Goal: Information Seeking & Learning: Learn about a topic

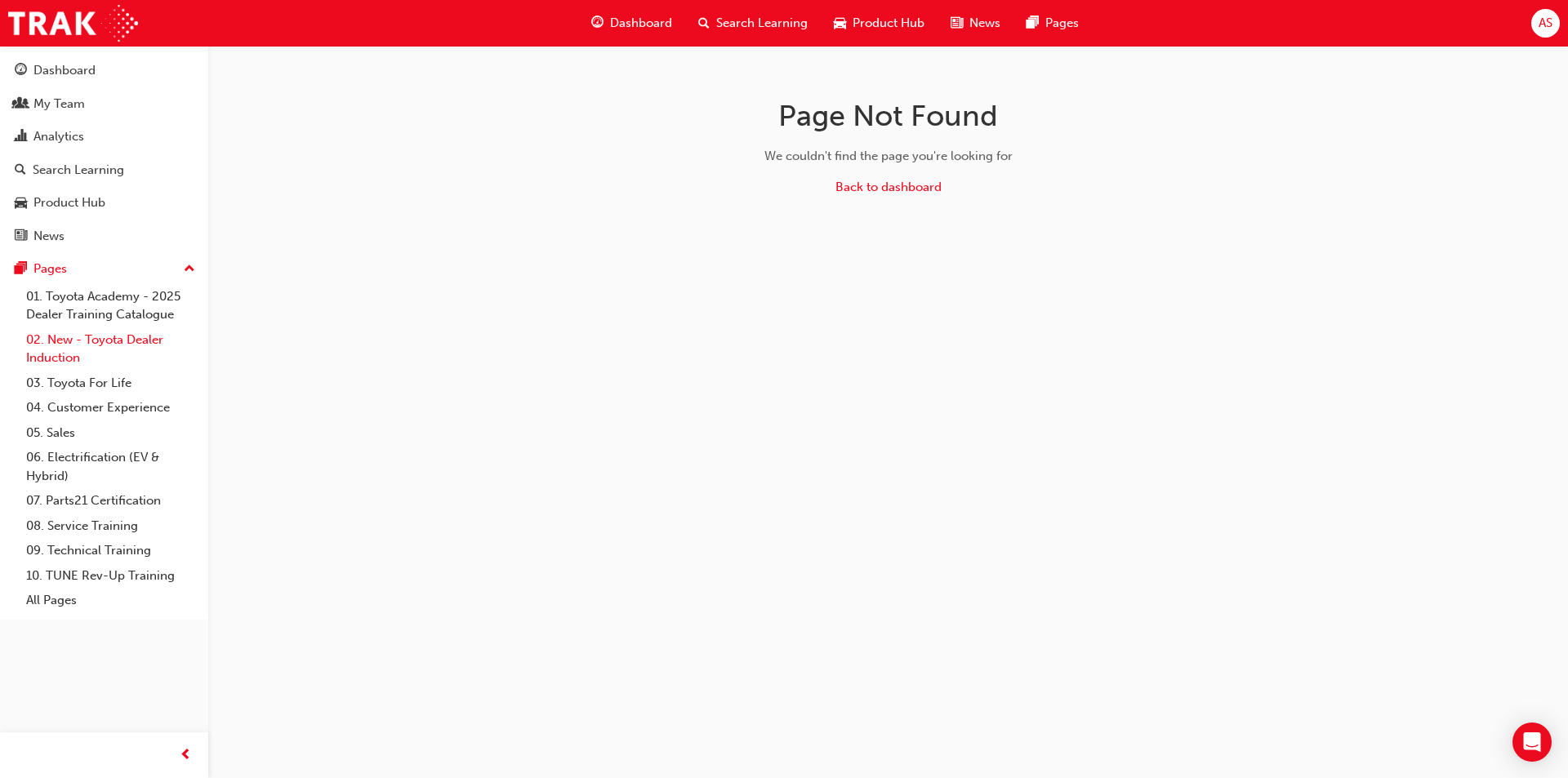
click at [125, 355] on link "02. New - Toyota Dealer Induction" at bounding box center [111, 348] width 183 height 43
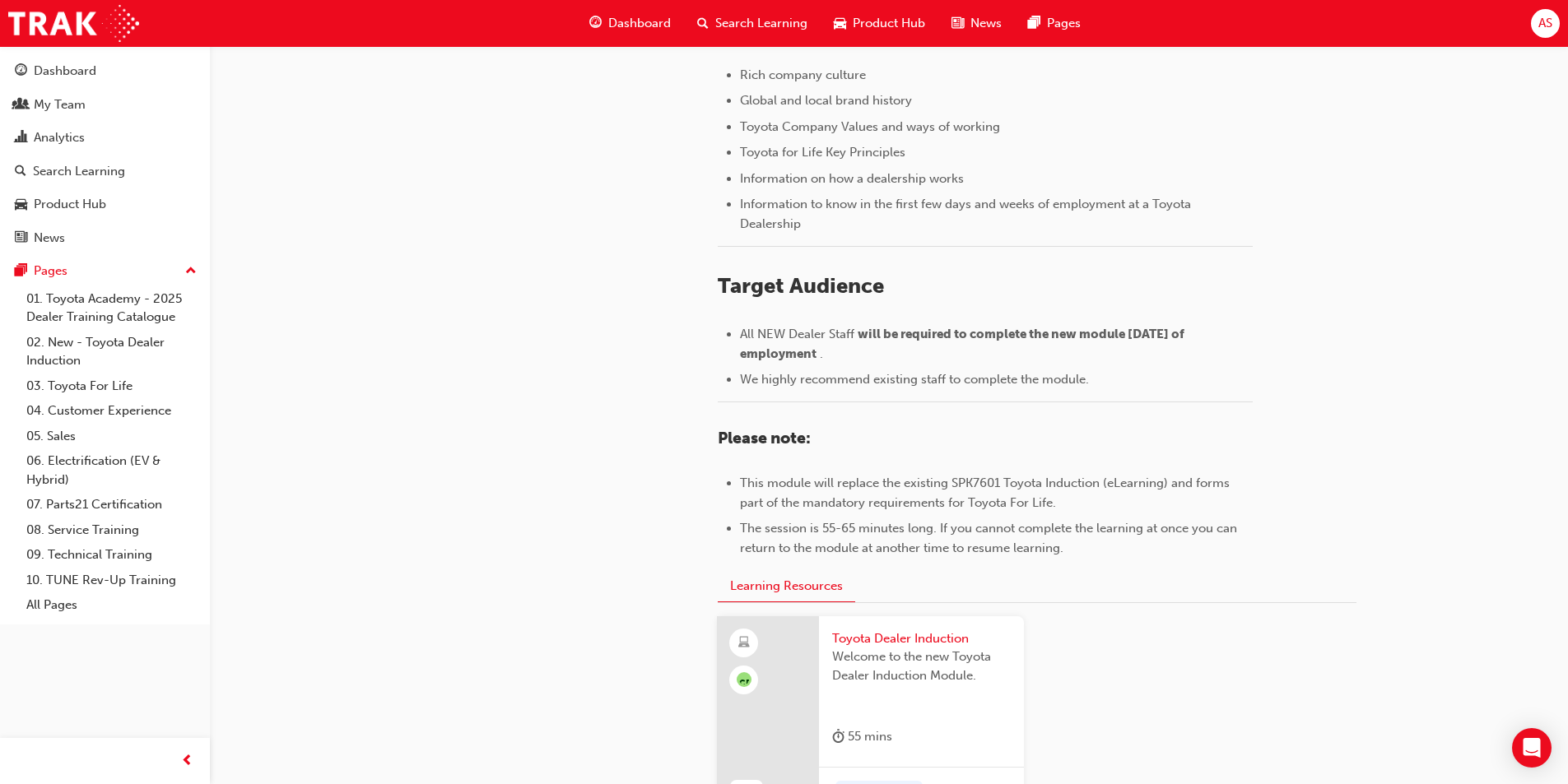
scroll to position [443, 0]
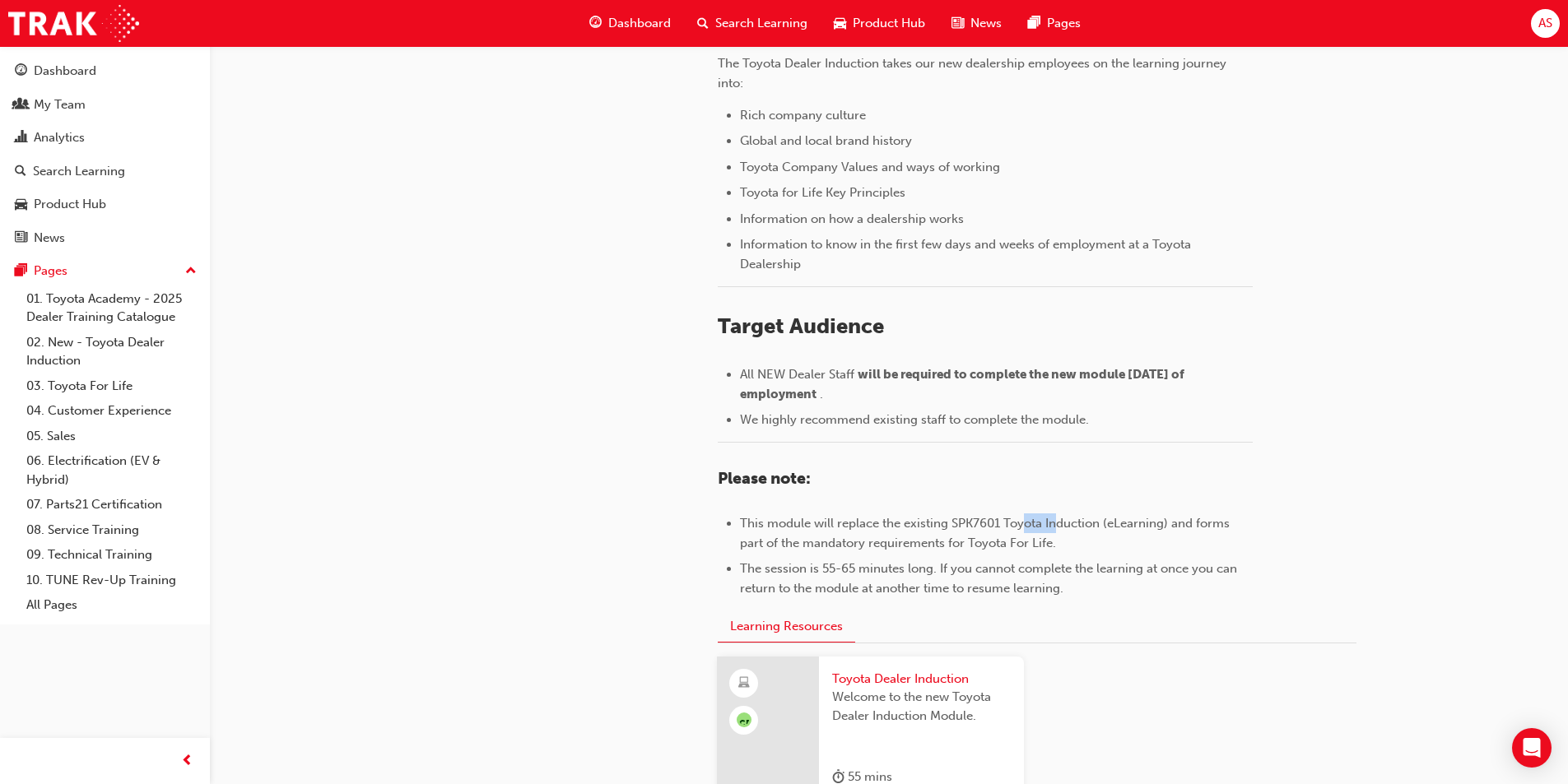
drag, startPoint x: 1026, startPoint y: 524, endPoint x: 1058, endPoint y: 516, distance: 33.0
click at [1058, 516] on span "This module will replace the existing SPK7601 Toyota Induction (eLearning) and …" at bounding box center [987, 533] width 493 height 34
click at [1091, 524] on span "This module will replace the existing SPK7601 Toyota Induction (eLearning) and …" at bounding box center [987, 533] width 493 height 34
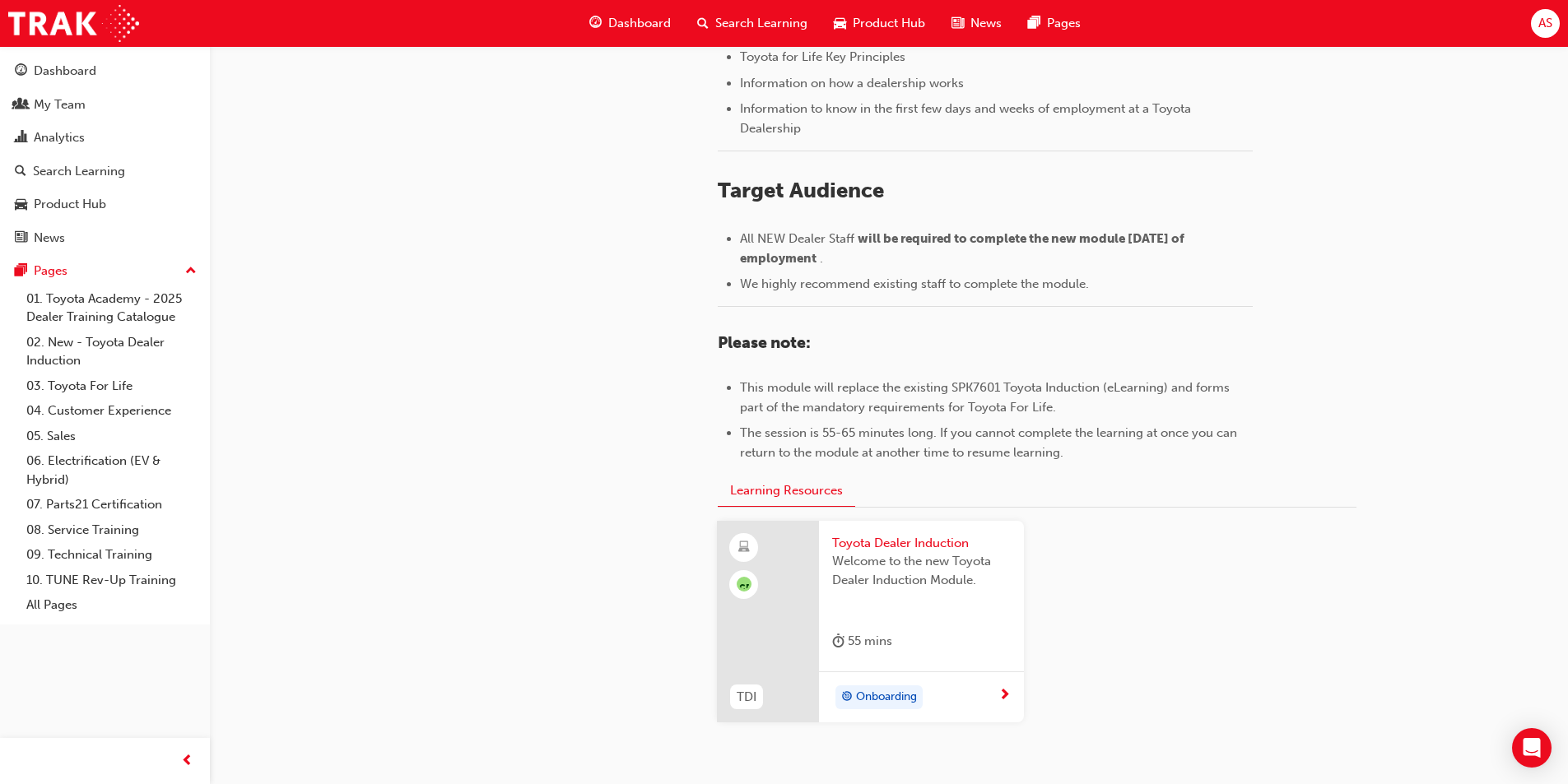
scroll to position [608, 0]
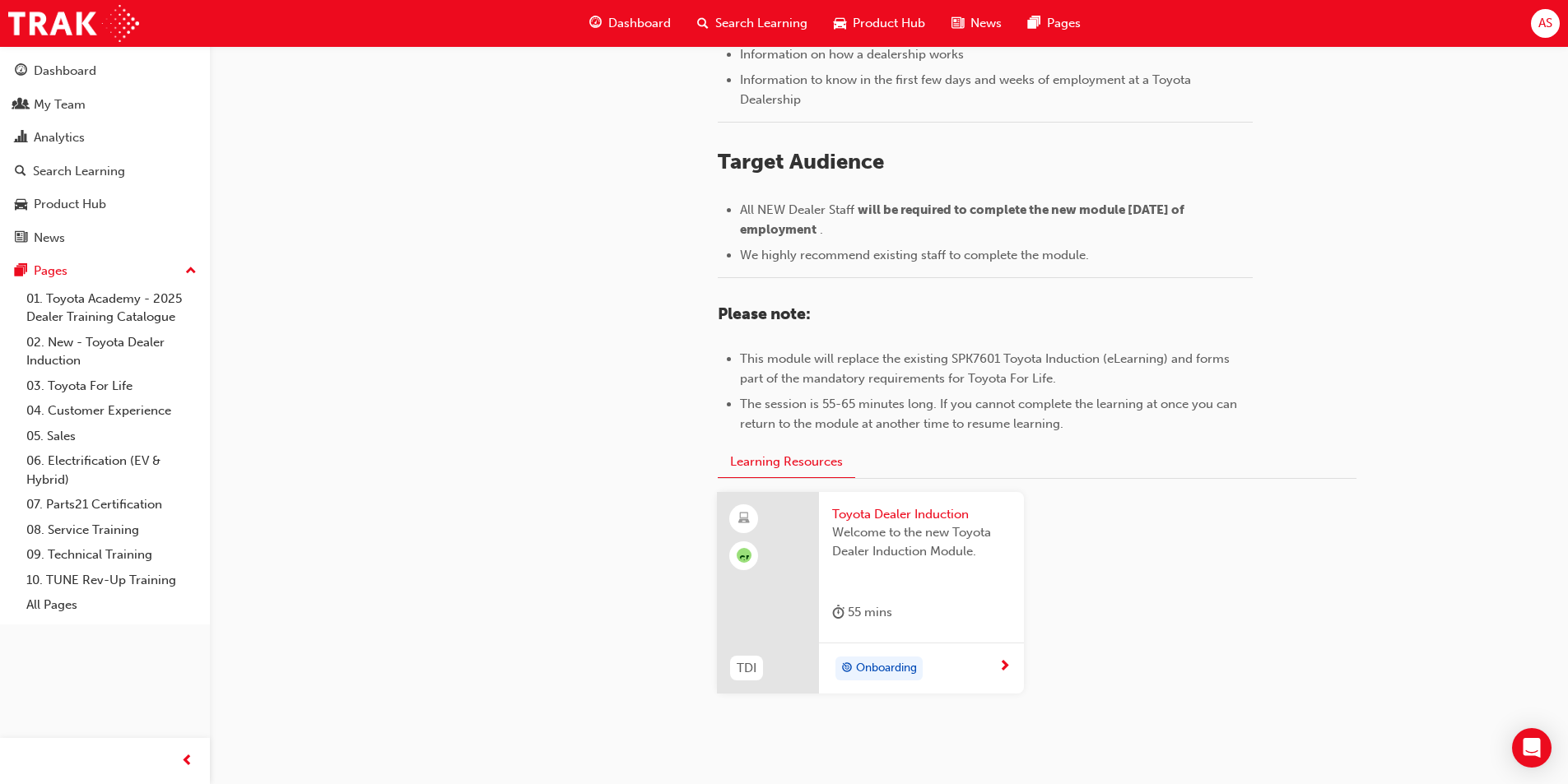
click at [923, 517] on span "Toyota Dealer Induction" at bounding box center [921, 515] width 178 height 19
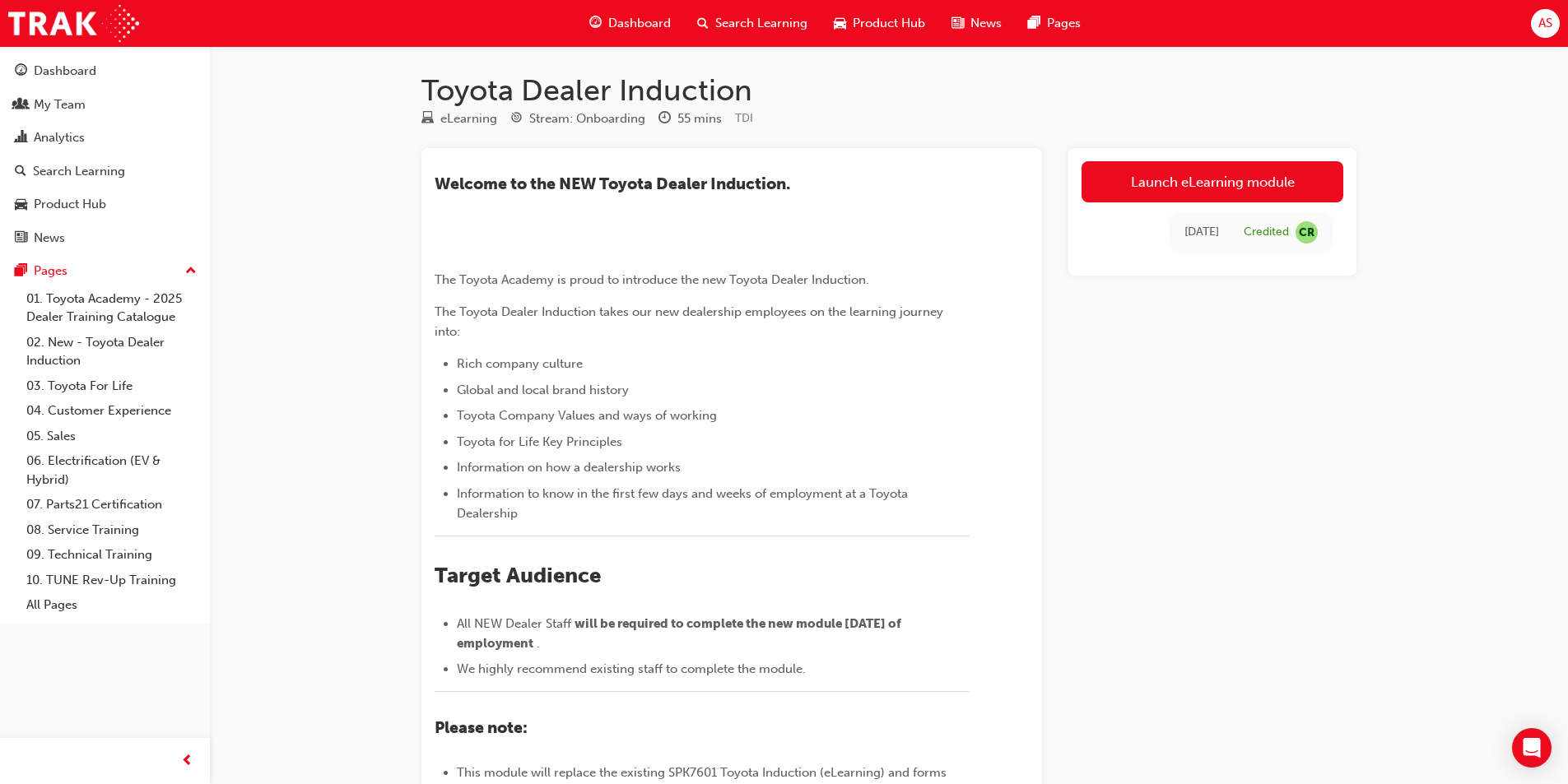
scroll to position [533, 0]
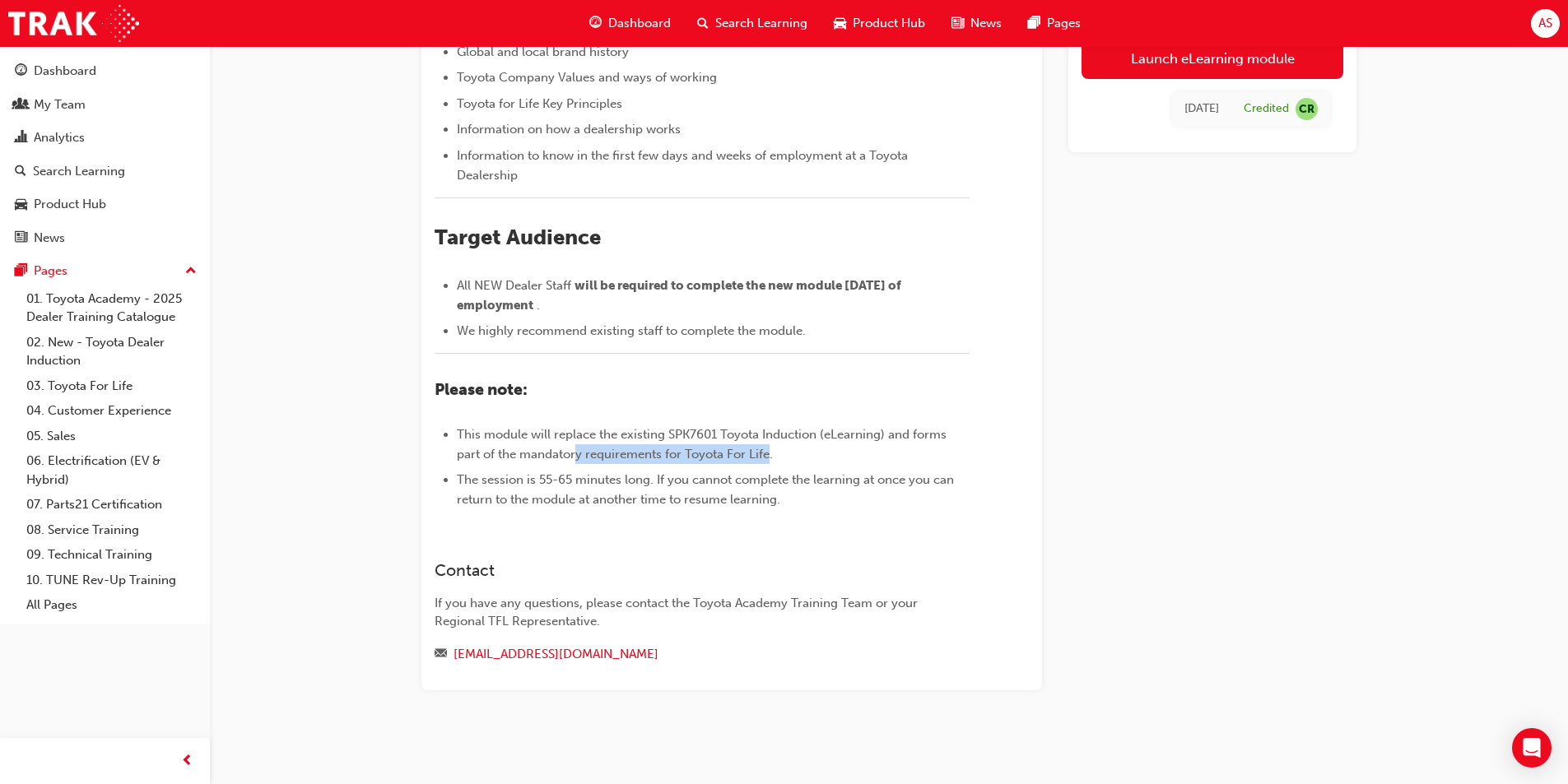
drag, startPoint x: 770, startPoint y: 456, endPoint x: 575, endPoint y: 451, distance: 195.1
click at [575, 451] on span "This module will replace the existing SPK7601 Toyota Induction (eLearning) and …" at bounding box center [703, 444] width 493 height 34
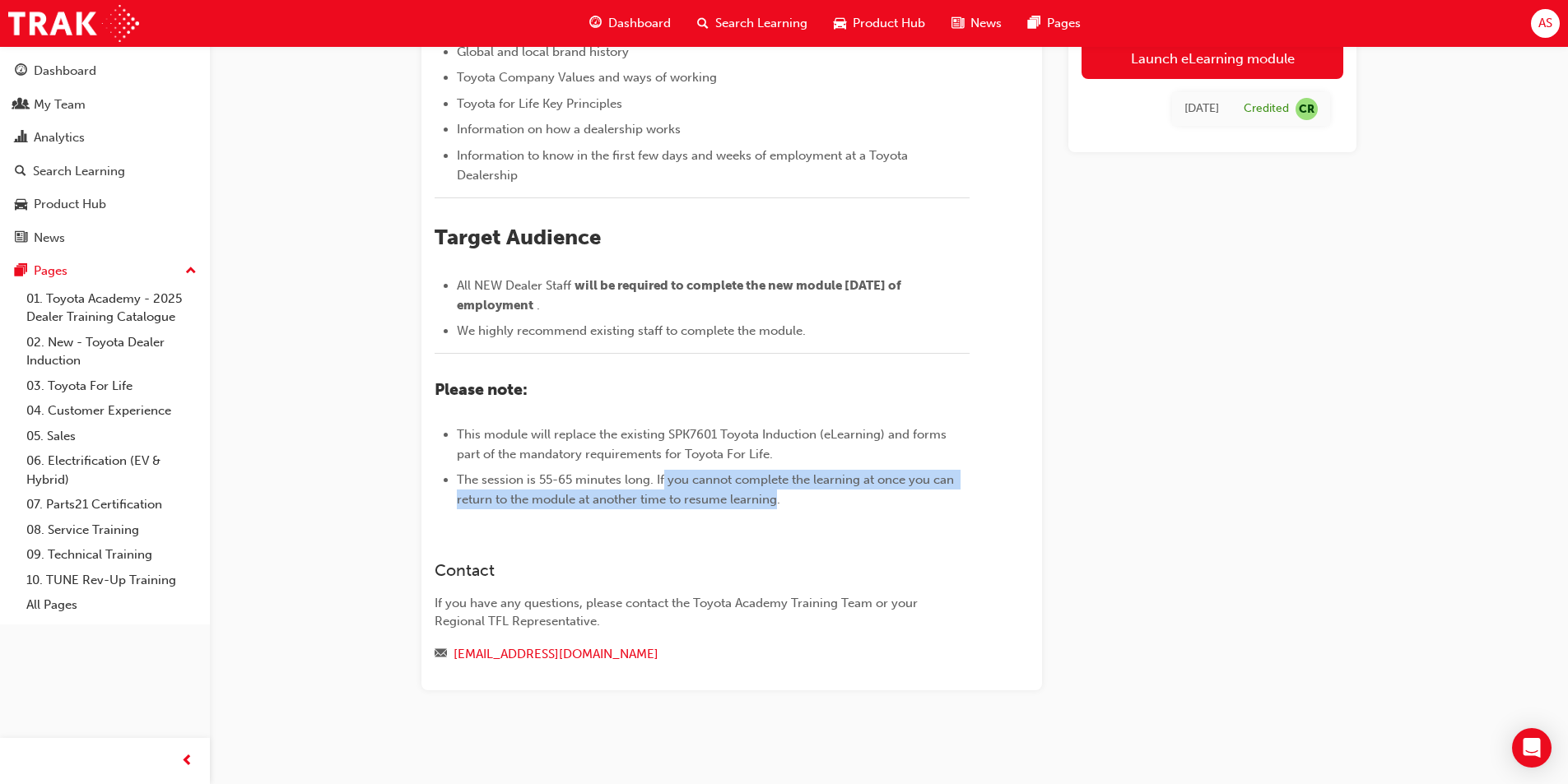
drag, startPoint x: 665, startPoint y: 481, endPoint x: 777, endPoint y: 508, distance: 115.2
click at [777, 508] on li "The session is 55-65 minutes long. If you cannot complete the learning at once …" at bounding box center [713, 490] width 513 height 40
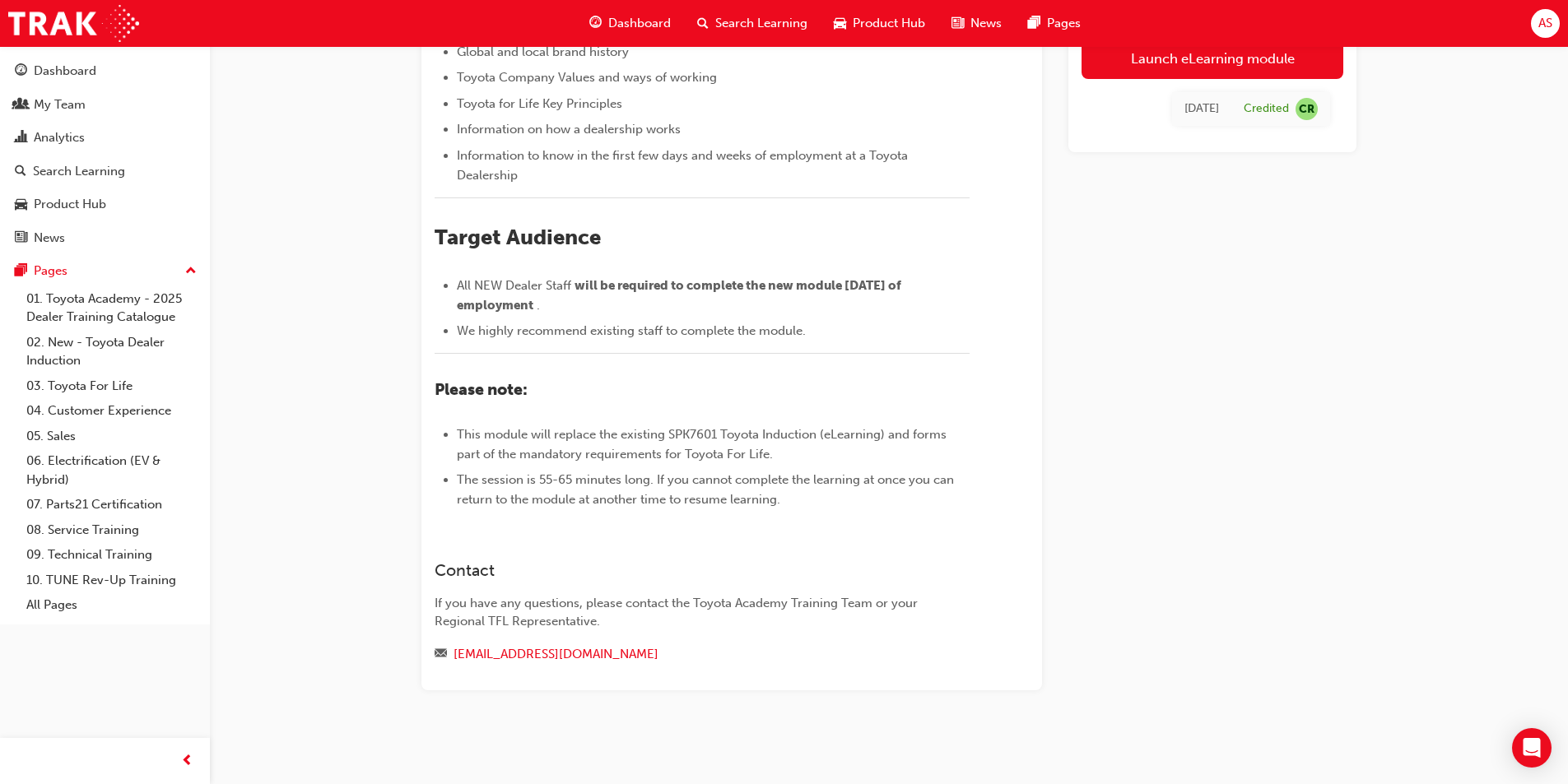
click at [791, 508] on li "The session is 55-65 minutes long. If you cannot complete the learning at once …" at bounding box center [713, 490] width 513 height 40
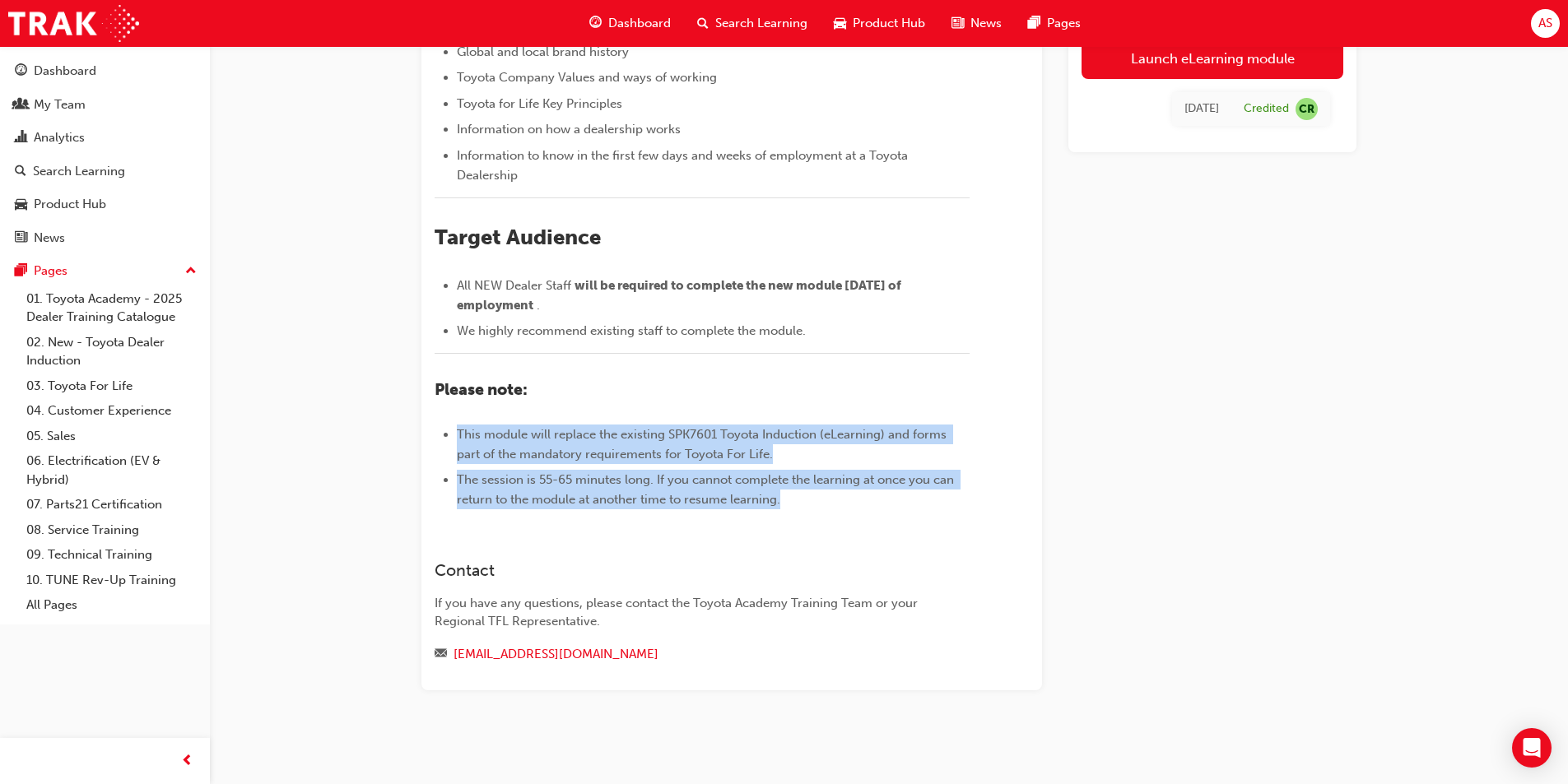
drag, startPoint x: 787, startPoint y: 502, endPoint x: 453, endPoint y: 420, distance: 343.9
click at [453, 420] on div "​Welcome to the NEW Toyota Dealer Induction. ﻿ The Toyota Academy is proud to i…" at bounding box center [702, 173] width 535 height 673
click at [751, 438] on span "This module will replace the existing SPK7601 Toyota Induction (eLearning) and …" at bounding box center [703, 444] width 493 height 34
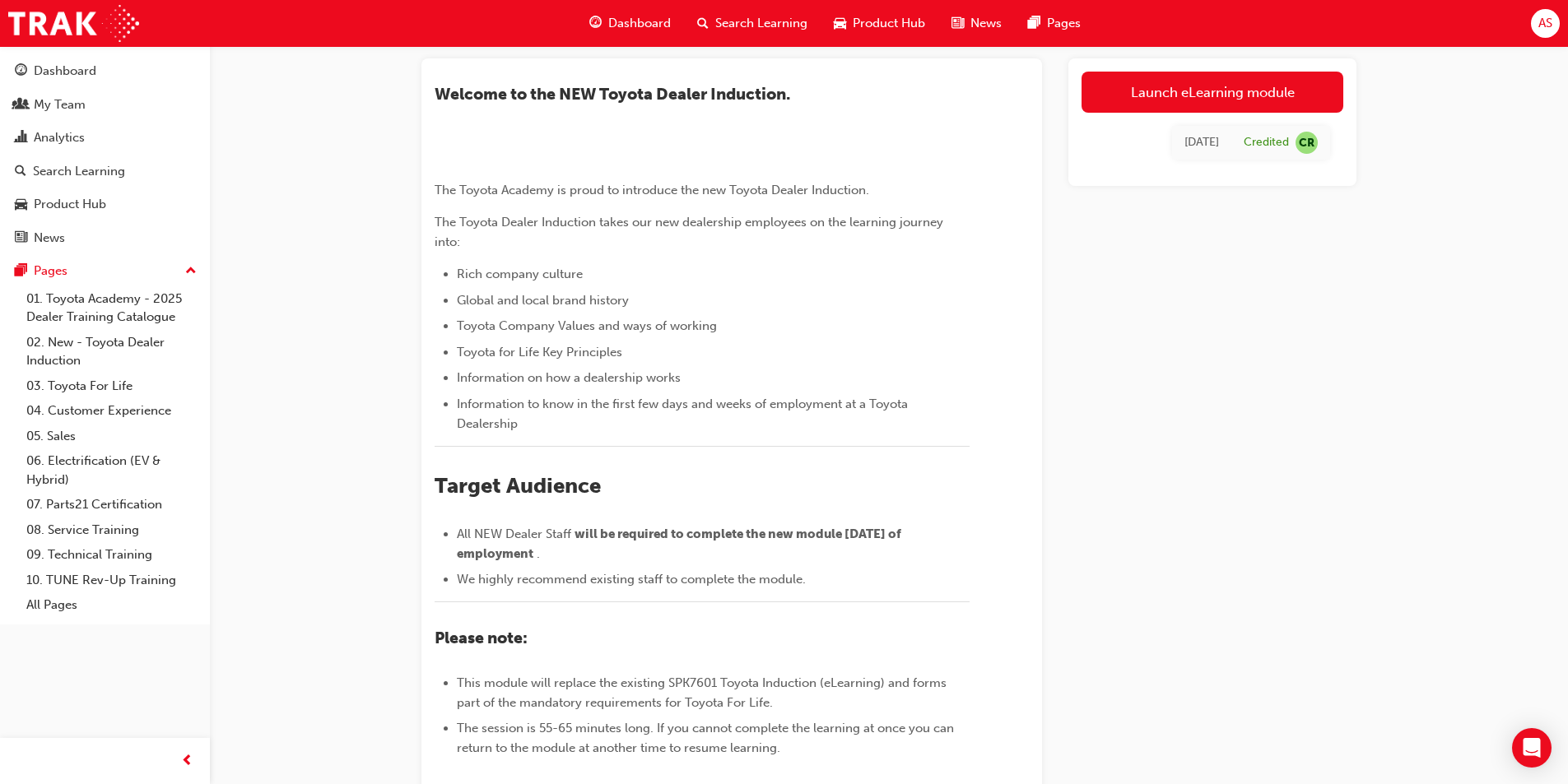
scroll to position [40, 0]
